Goal: Find specific page/section: Find specific page/section

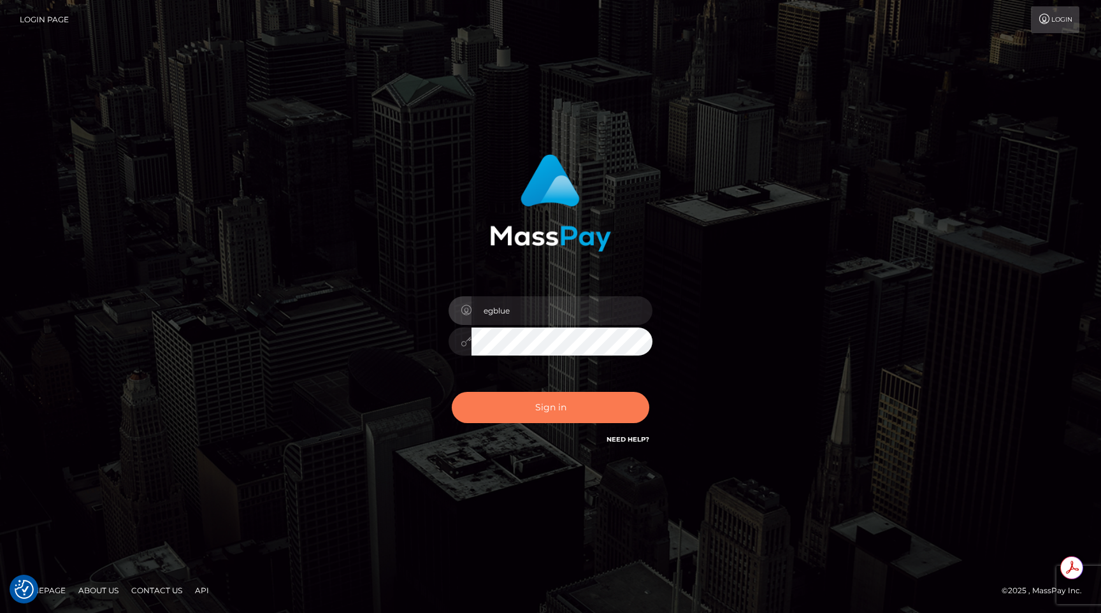
click at [491, 415] on button "Sign in" at bounding box center [550, 407] width 197 height 31
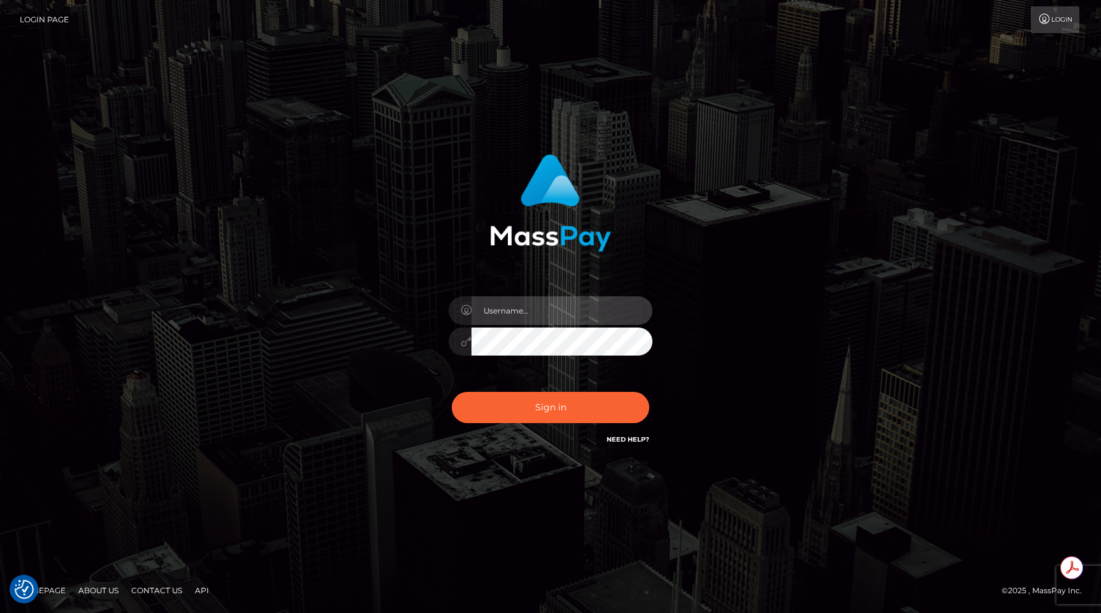
type input "egblue"
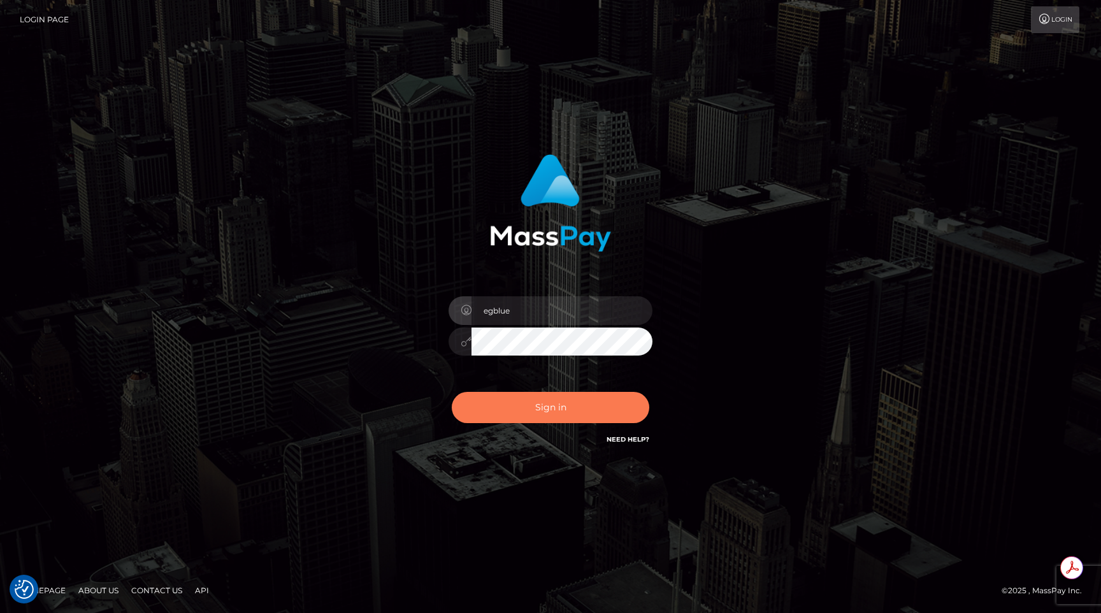
click at [491, 415] on button "Sign in" at bounding box center [550, 407] width 197 height 31
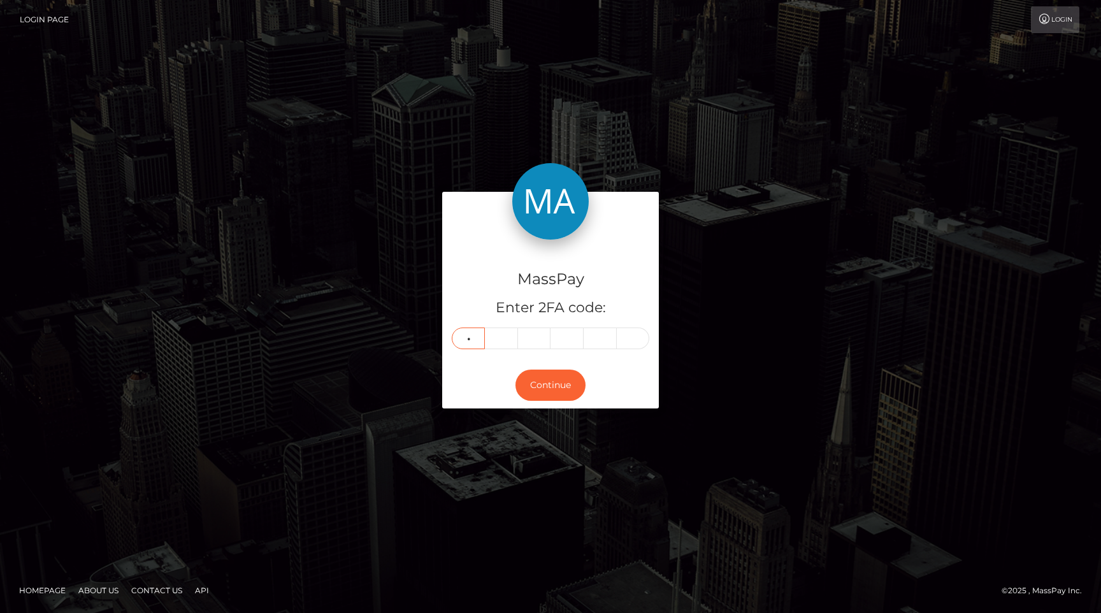
type input "5"
type input "2"
type input "6"
type input "3"
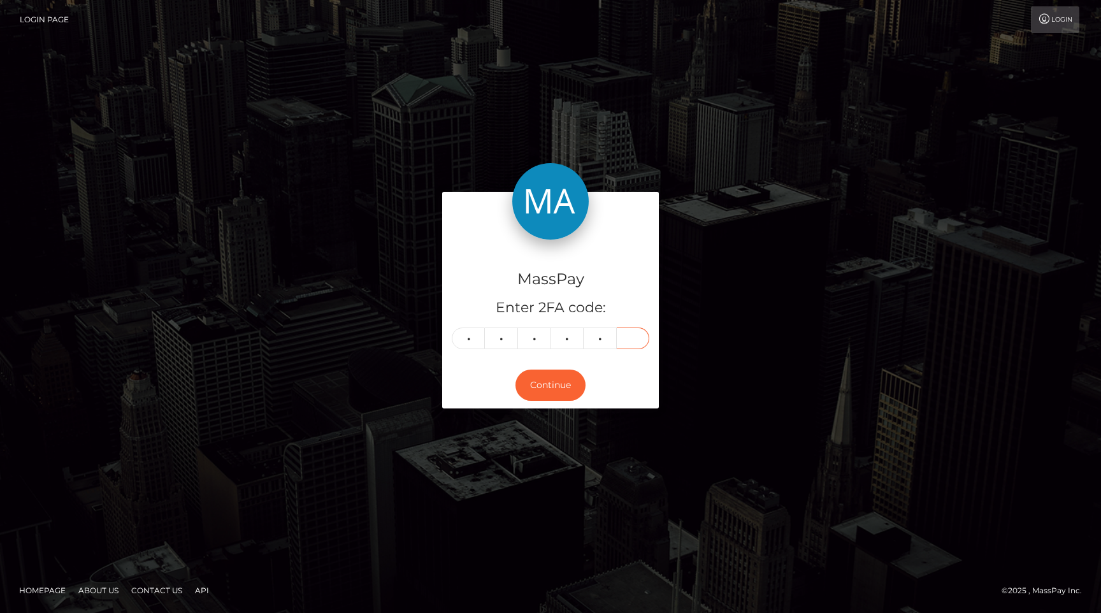
type input "3"
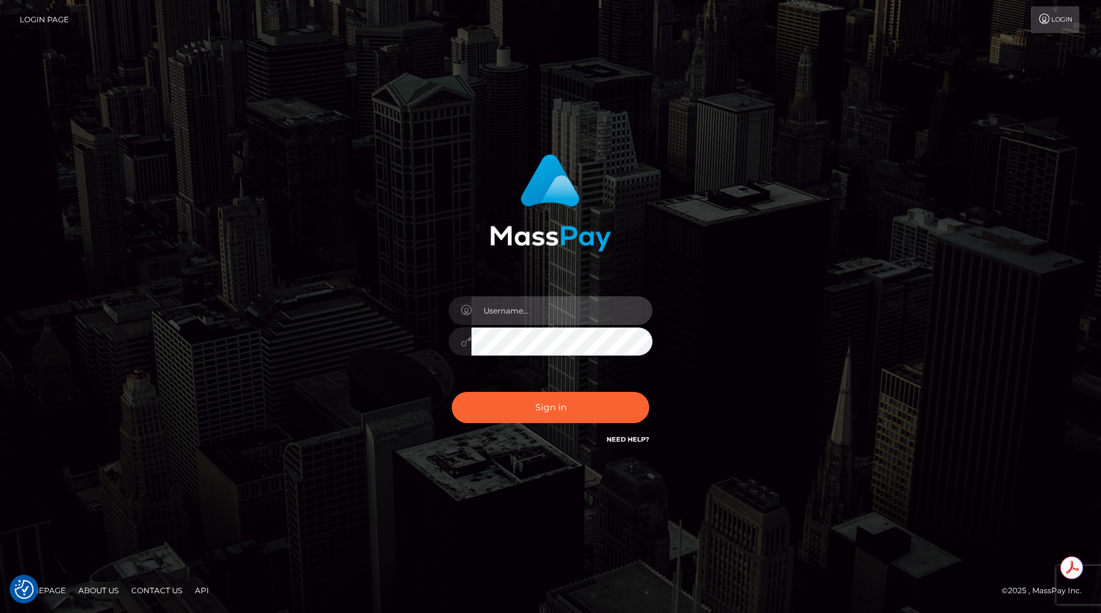
type input "egblue"
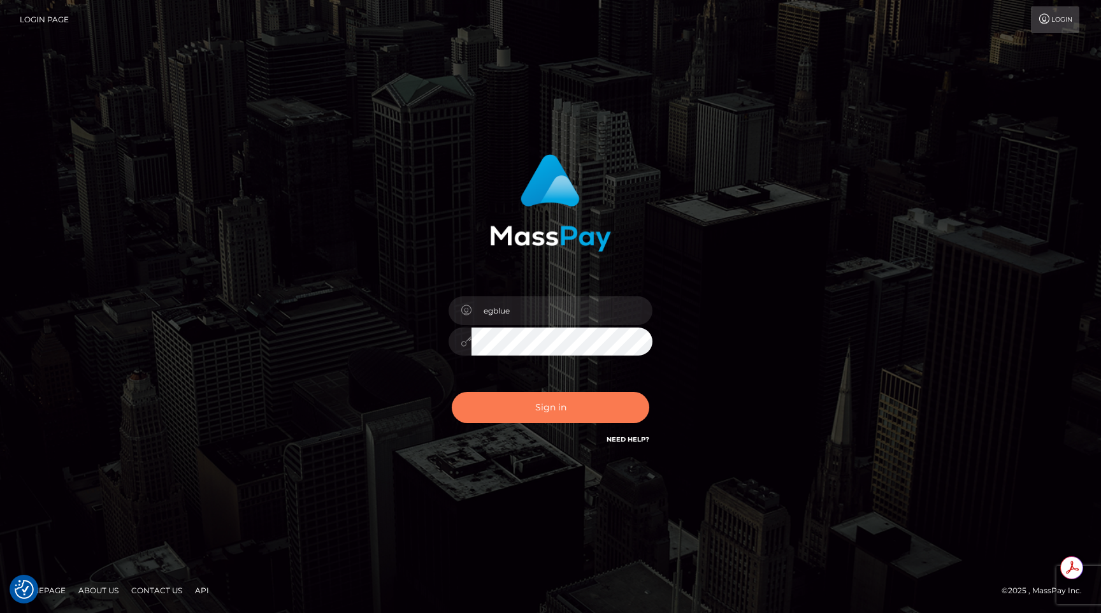
click at [545, 408] on button "Sign in" at bounding box center [550, 407] width 197 height 31
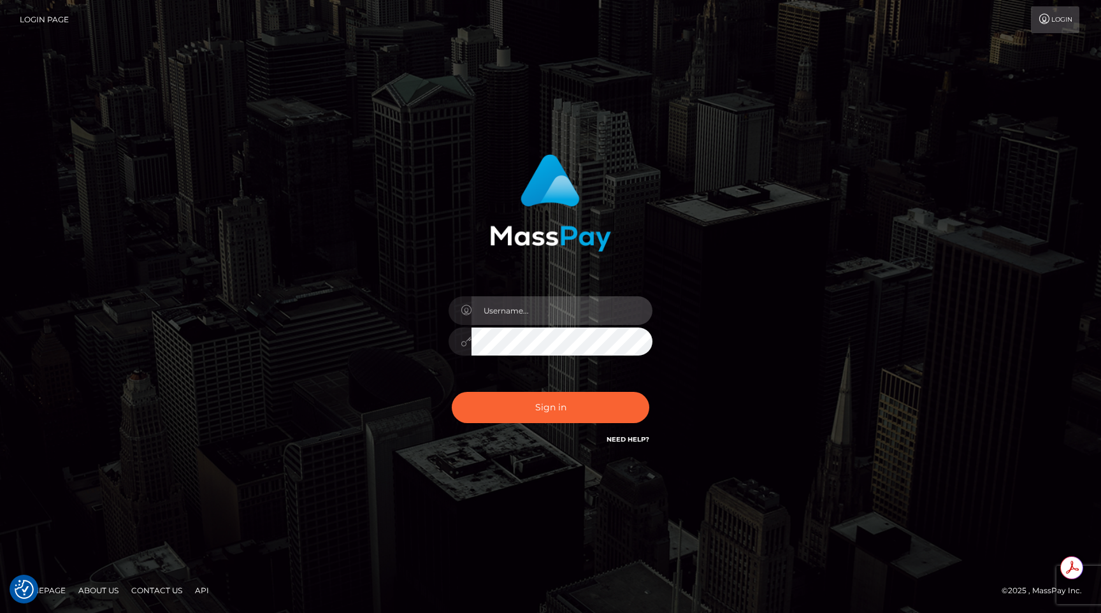
type input "egblue"
click at [274, 206] on div "egblue Sign in" at bounding box center [550, 307] width 726 height 324
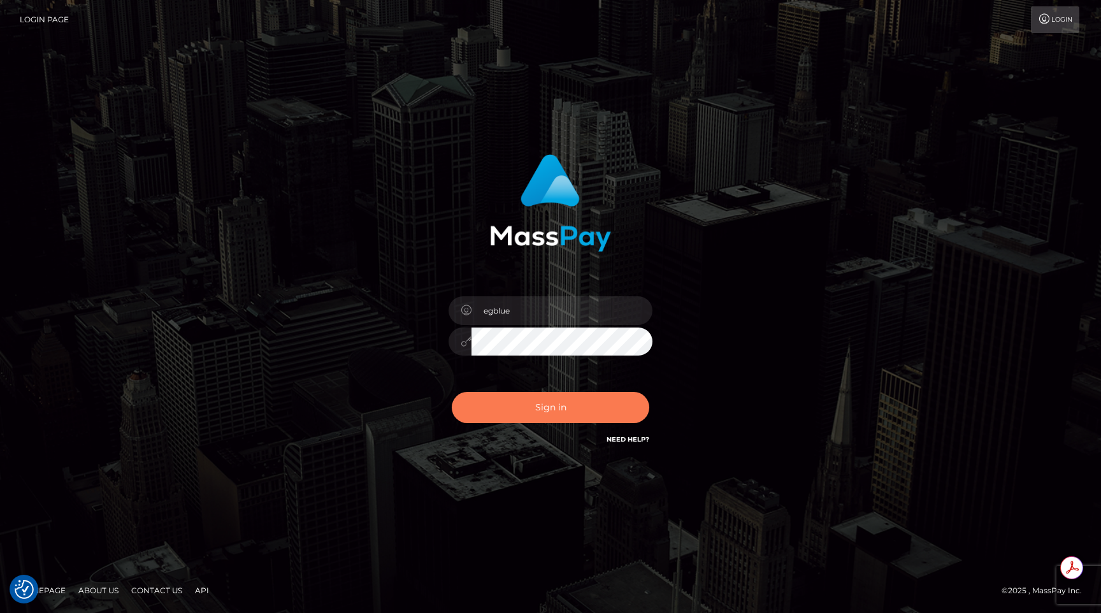
click at [499, 406] on button "Sign in" at bounding box center [550, 407] width 197 height 31
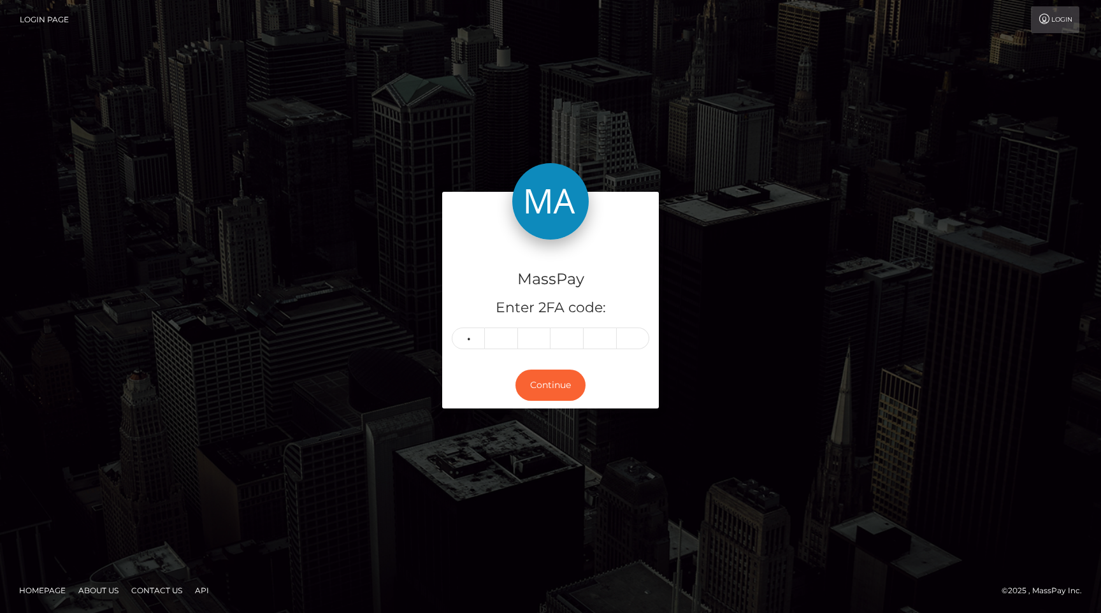
type input "4"
type input "6"
type input "5"
type input "3"
type input "2"
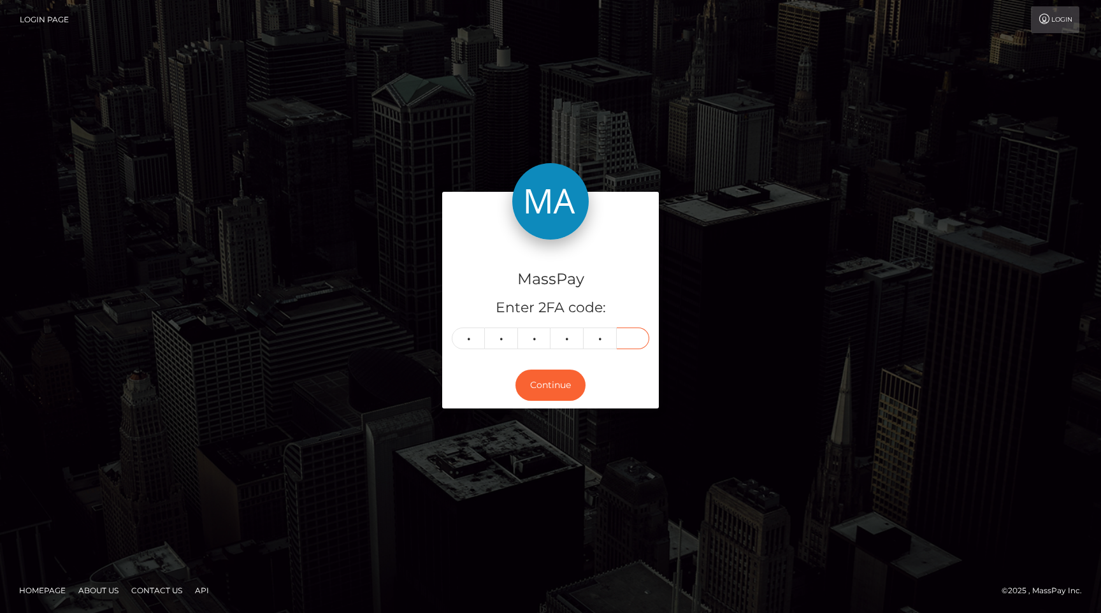
type input "6"
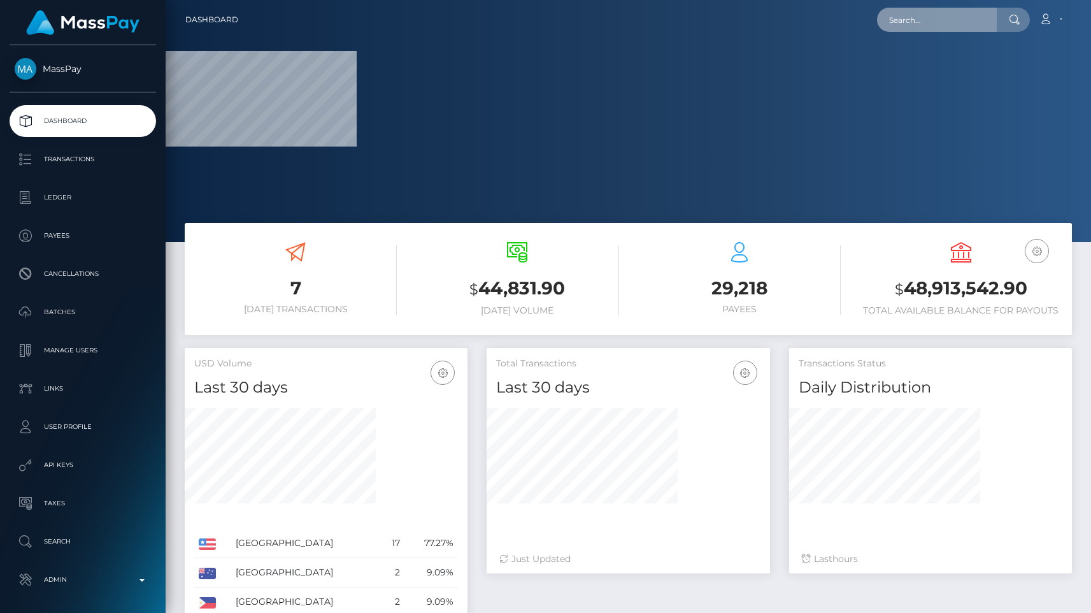
click at [935, 24] on input "text" at bounding box center [937, 20] width 120 height 24
paste input "8QhVRFoUF7VYTxm7NjenKZe47Fy2"
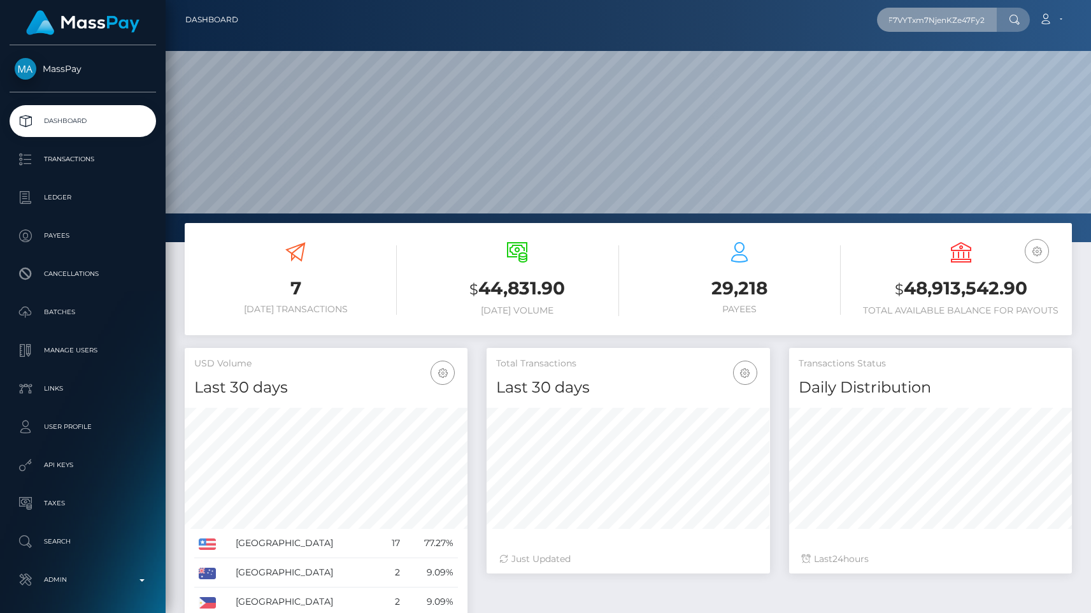
scroll to position [0, 53]
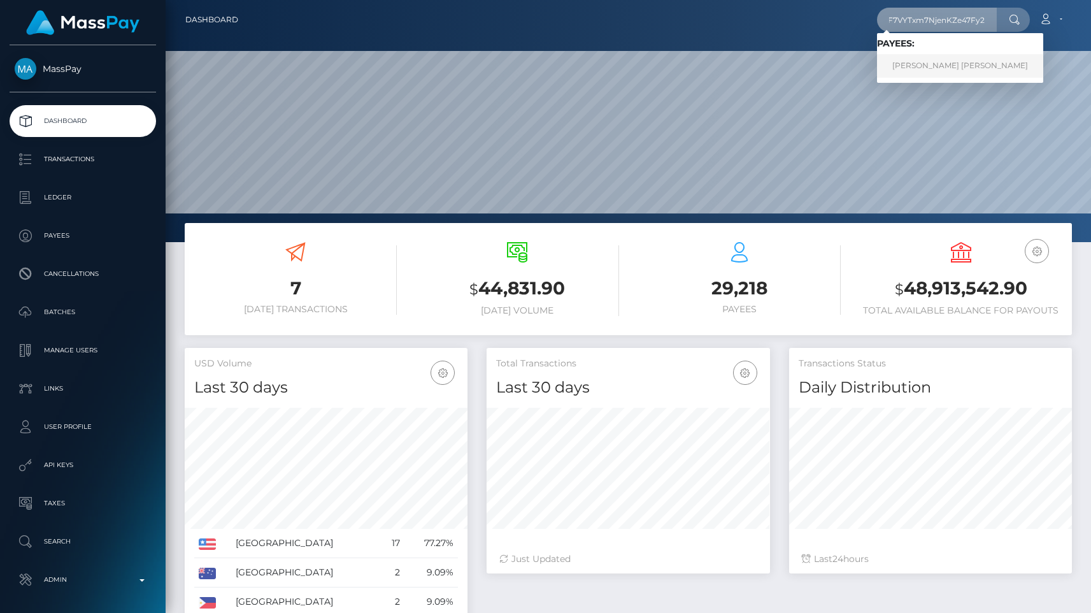
type input "8QhVRFoUF7VYTxm7NjenKZe47Fy2"
click at [920, 69] on link "RICHARD DELA CRUZ PASCUAL" at bounding box center [960, 66] width 166 height 24
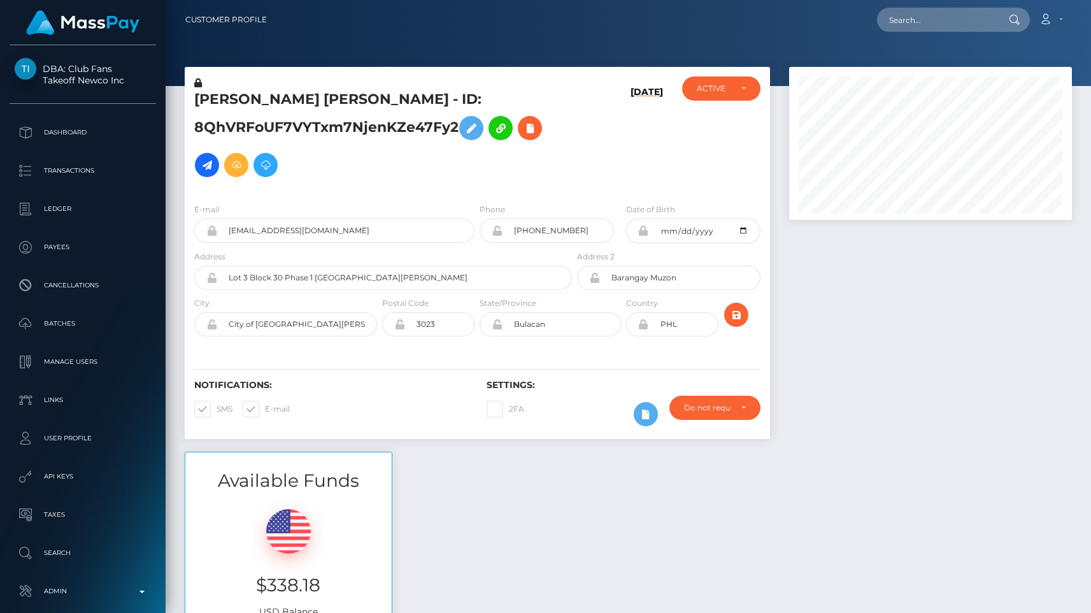
scroll to position [153, 283]
click at [371, 191] on div "[PERSON_NAME] [PERSON_NAME] - ID: 8QhVRFoUF7VYTxm7NjenKZe47Fy2" at bounding box center [380, 134] width 390 height 117
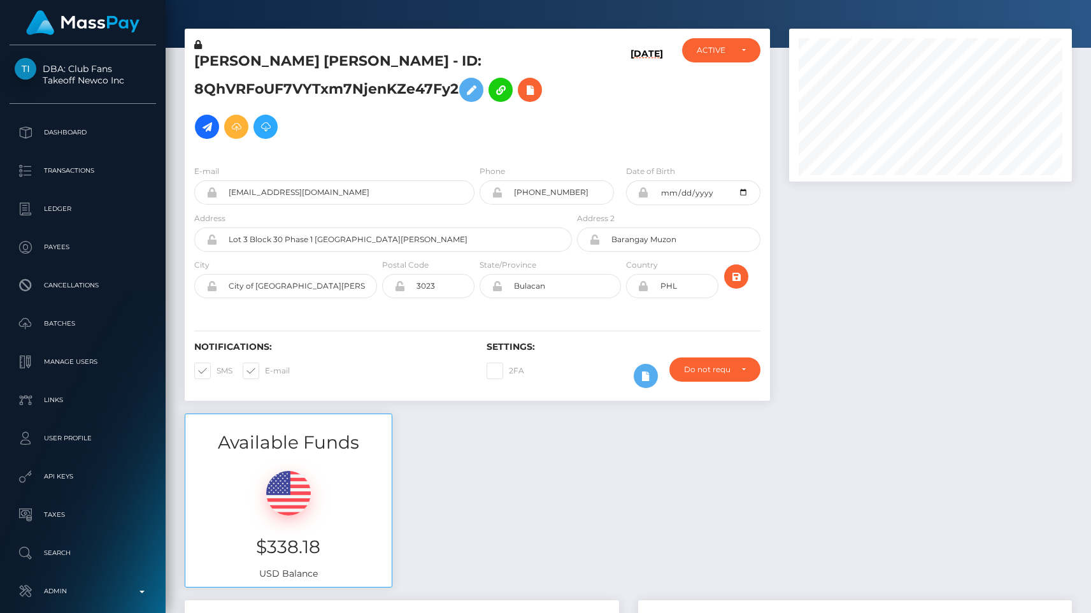
scroll to position [0, 0]
